Goal: Find specific page/section: Find specific page/section

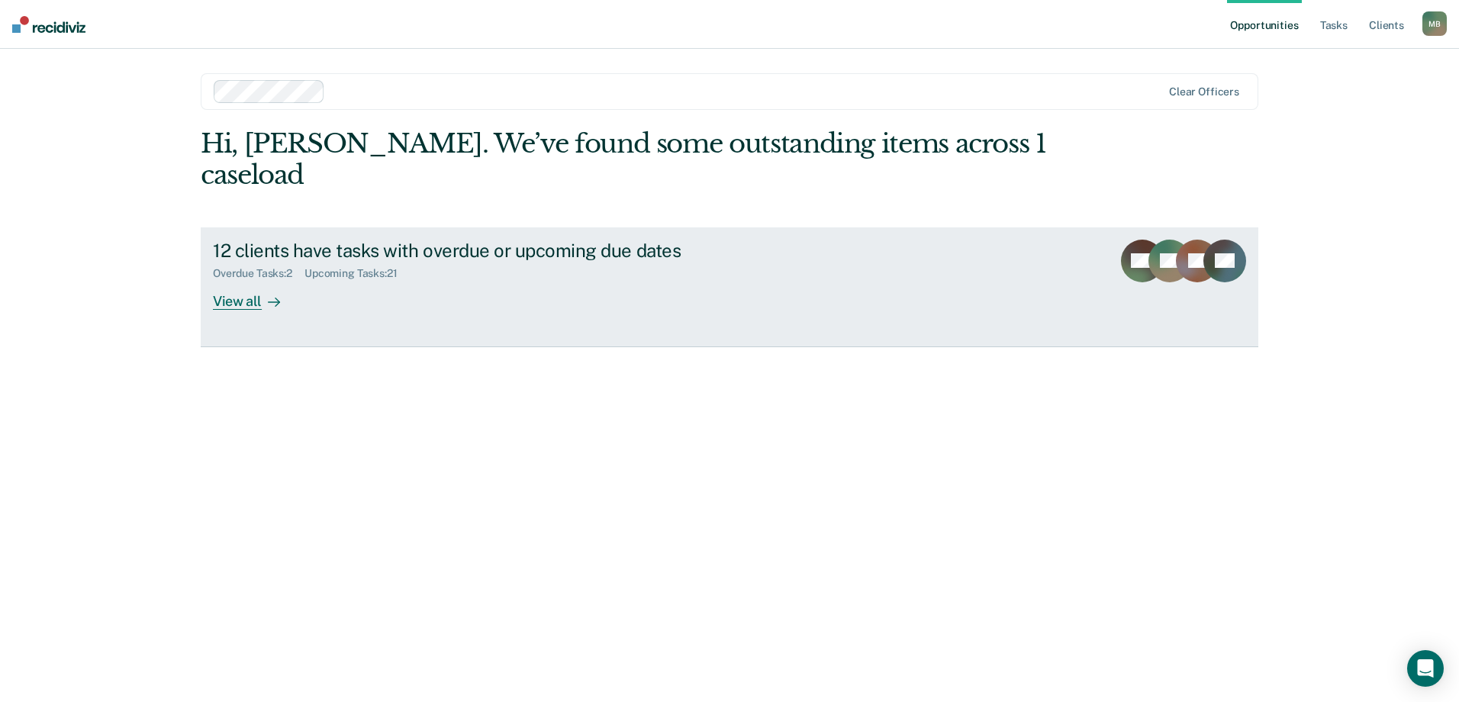
click at [275, 292] on div at bounding box center [271, 301] width 18 height 18
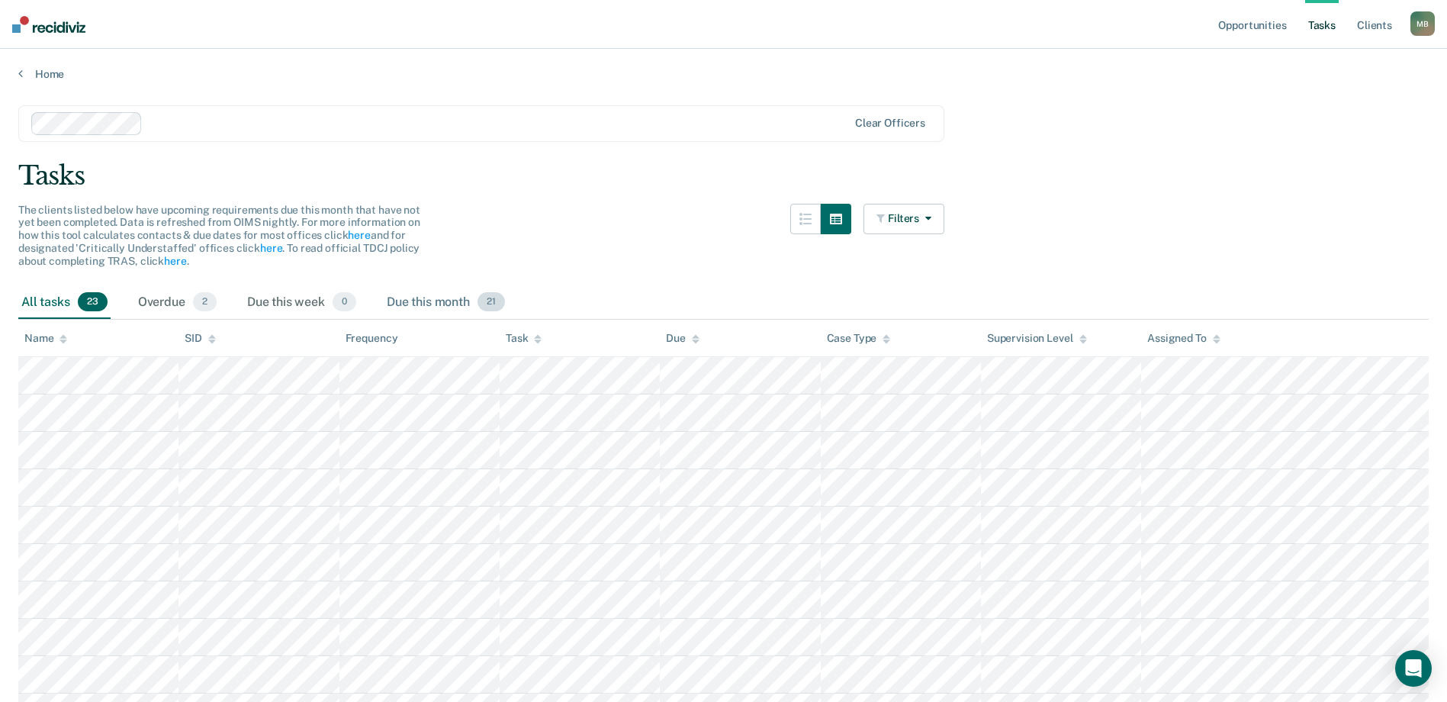
click at [490, 296] on span "21" at bounding box center [491, 302] width 27 height 20
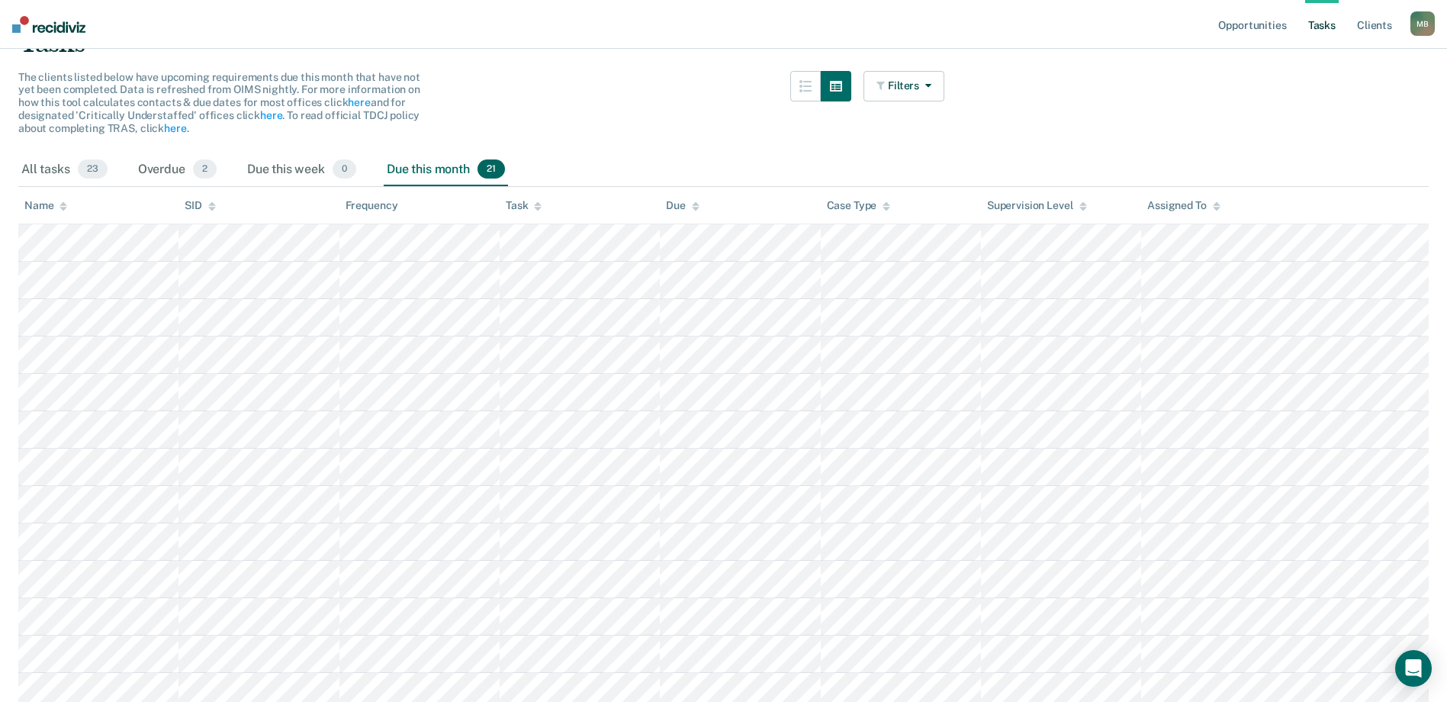
scroll to position [153, 0]
